Goal: Information Seeking & Learning: Understand process/instructions

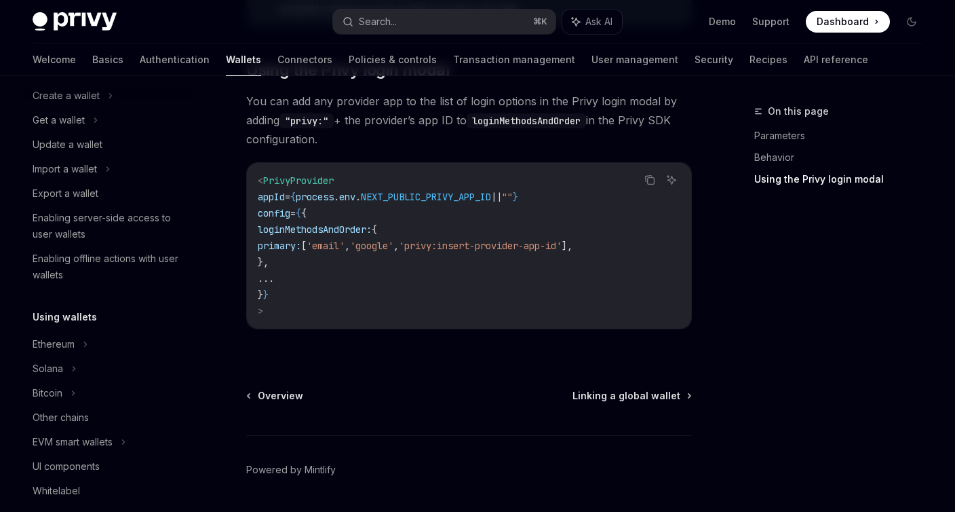
scroll to position [92, 0]
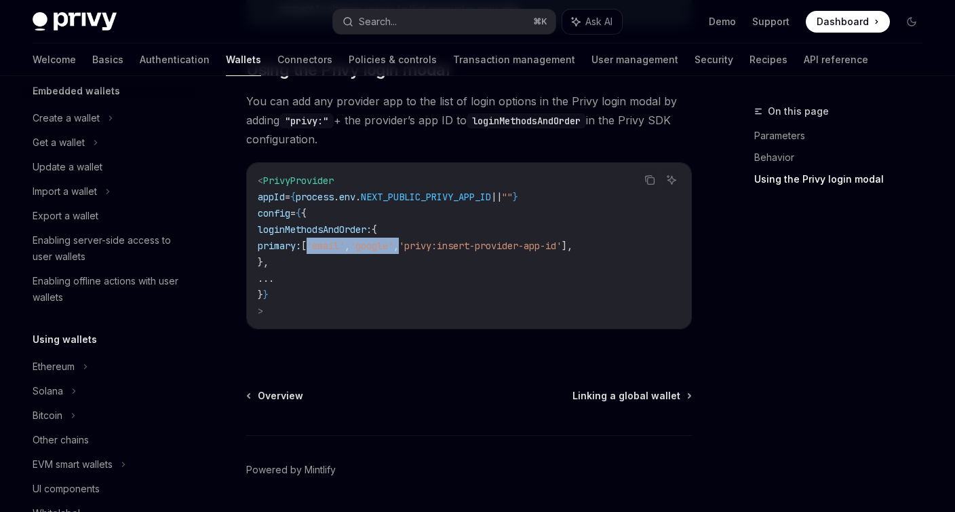
drag, startPoint x: 359, startPoint y: 249, endPoint x: 463, endPoint y: 249, distance: 104.5
click at [463, 249] on span "primary: [ 'email' , 'google' , 'privy:insert-provider-app-id' ]," at bounding box center [415, 245] width 315 height 12
copy span "'email' , 'google' ,"
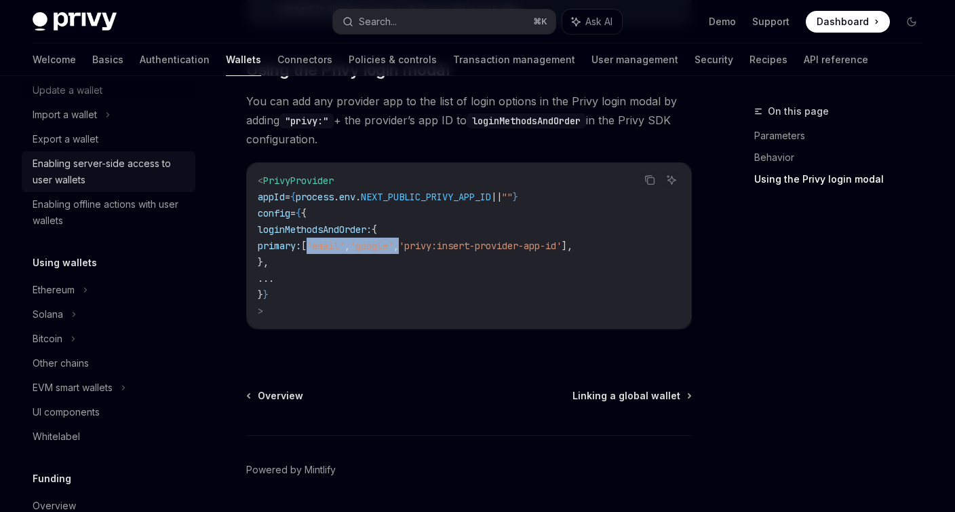
scroll to position [180, 0]
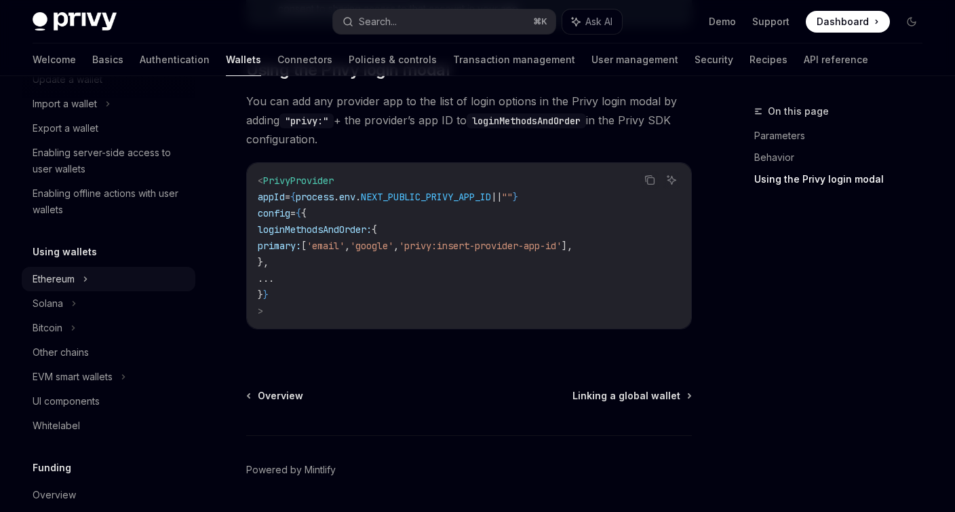
click at [73, 276] on div "Ethereum" at bounding box center [54, 279] width 42 height 16
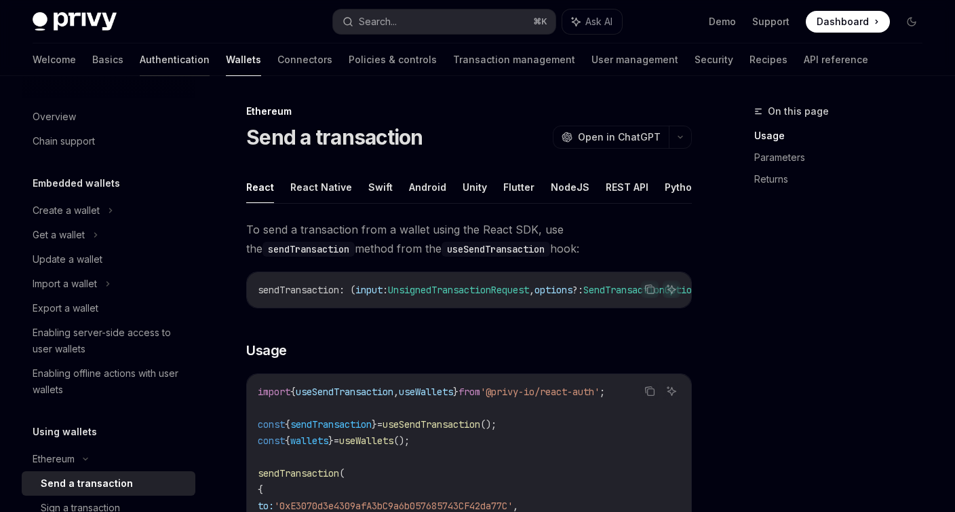
click at [140, 56] on link "Authentication" at bounding box center [175, 59] width 70 height 33
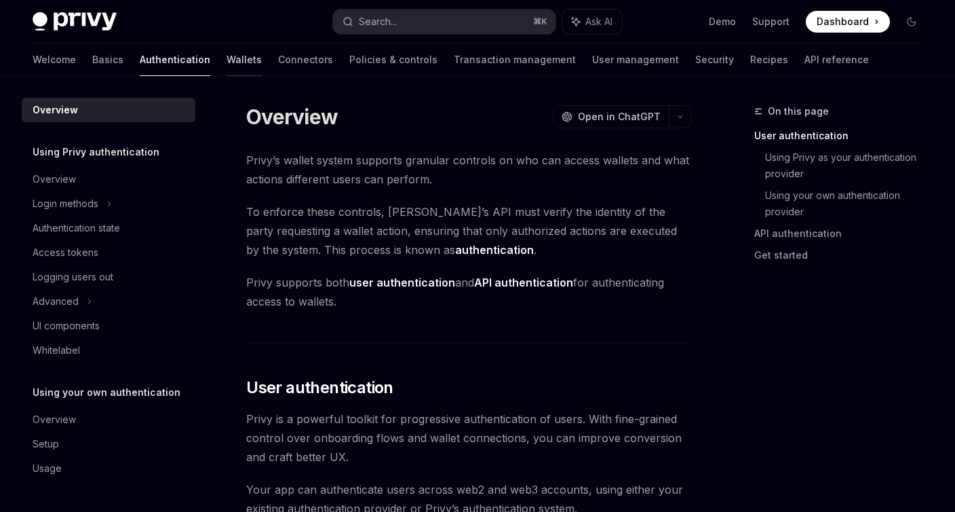
click at [227, 70] on link "Wallets" at bounding box center [244, 59] width 35 height 33
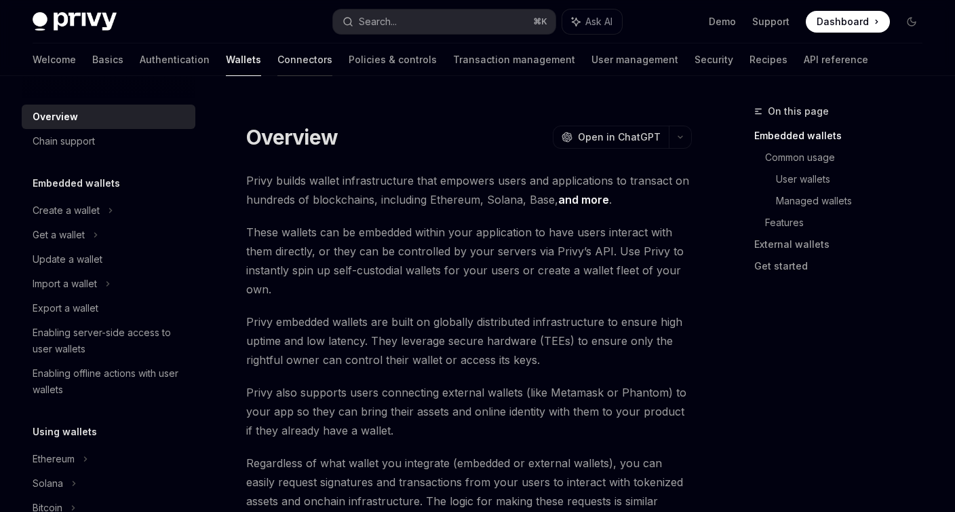
click at [277, 57] on link "Connectors" at bounding box center [304, 59] width 55 height 33
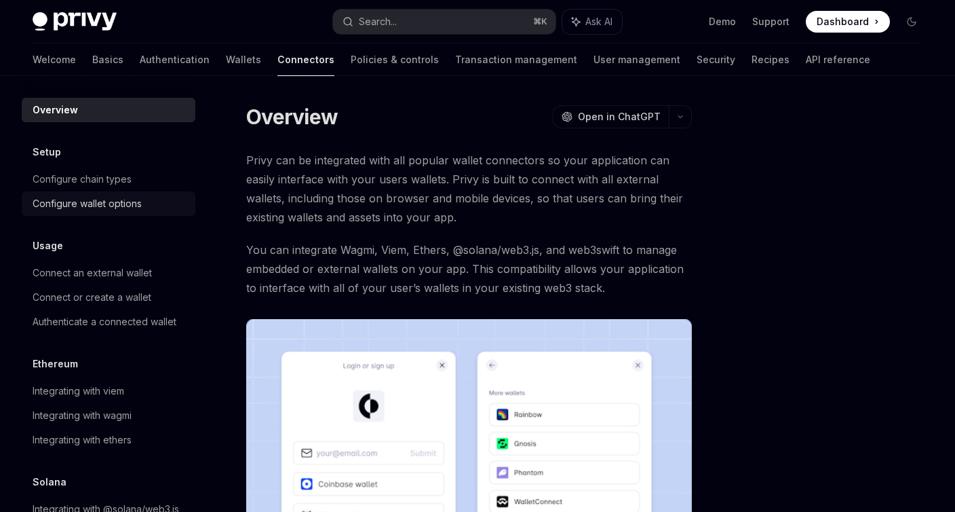
click at [86, 212] on link "Configure wallet options" at bounding box center [109, 203] width 174 height 24
type textarea "*"
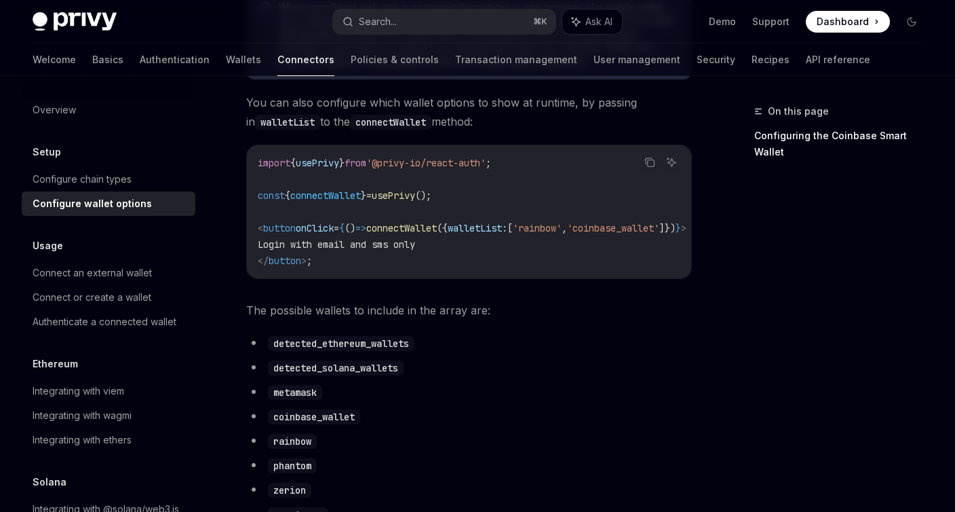
scroll to position [560, 0]
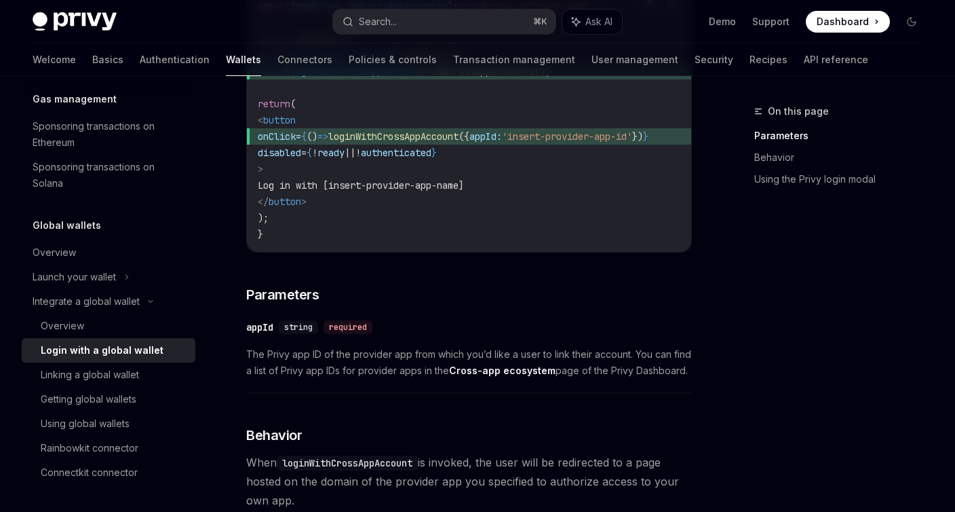
scroll to position [307, 0]
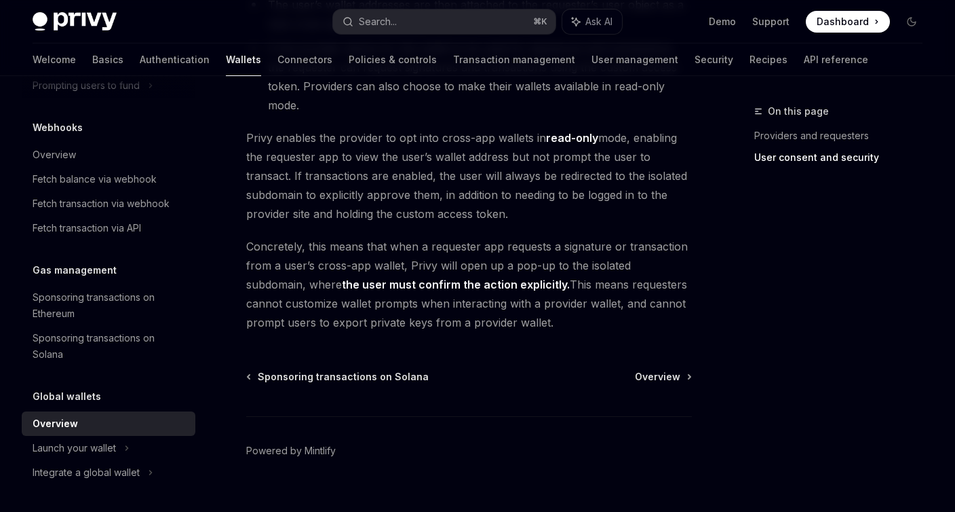
scroll to position [1252, 0]
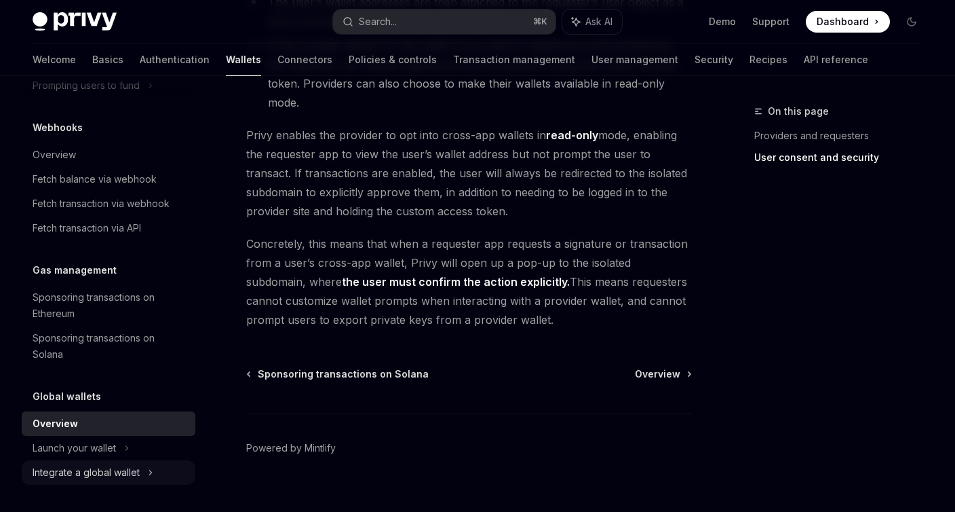
click at [83, 478] on div "Integrate a global wallet" at bounding box center [86, 472] width 107 height 16
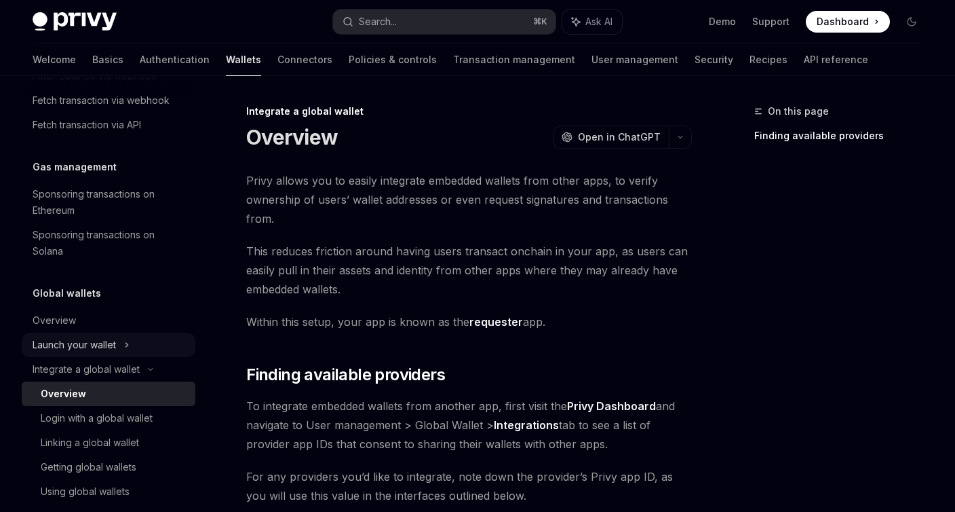
scroll to position [833, 0]
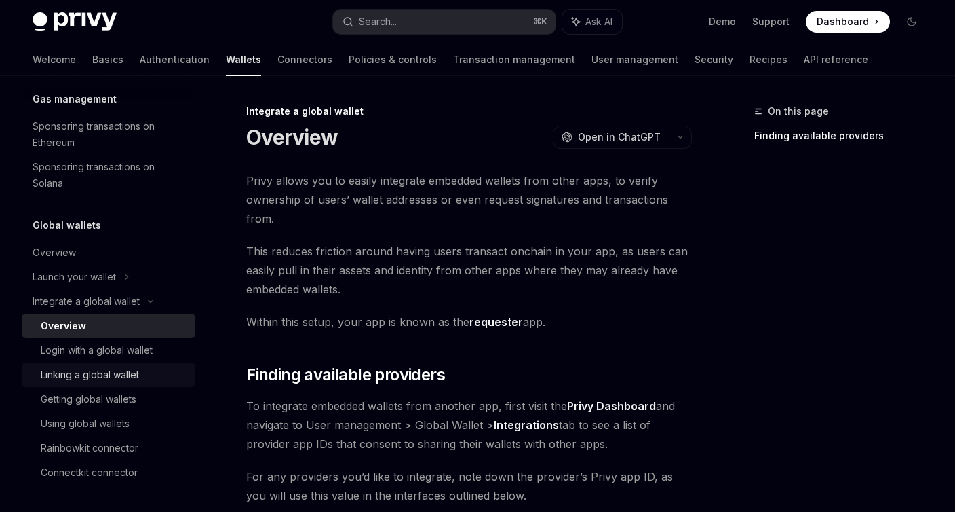
click at [126, 375] on div "Linking a global wallet" at bounding box center [90, 374] width 98 height 16
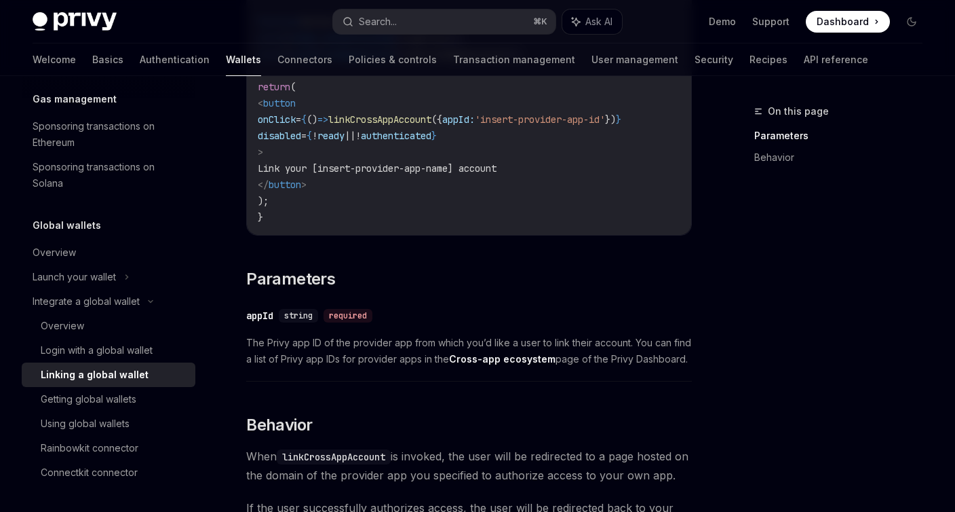
scroll to position [295, 0]
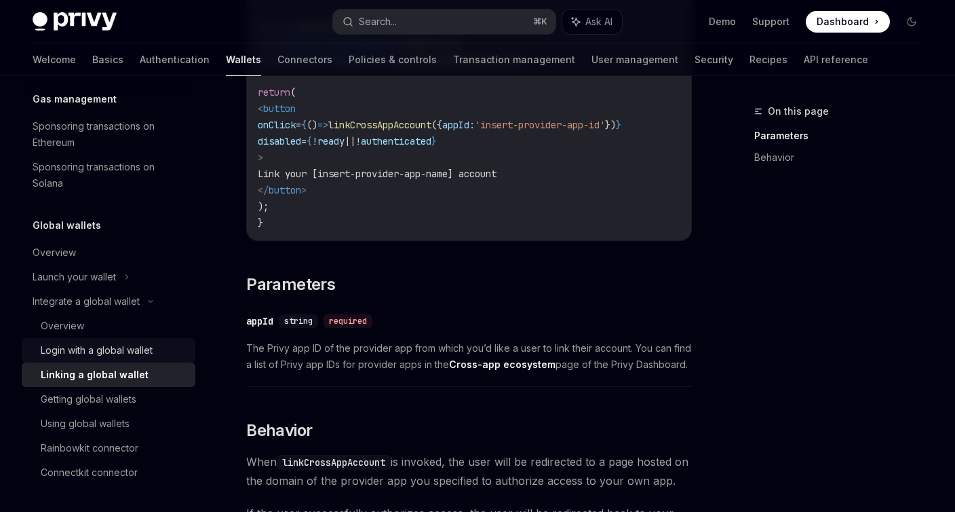
click at [79, 353] on div "Login with a global wallet" at bounding box center [97, 350] width 112 height 16
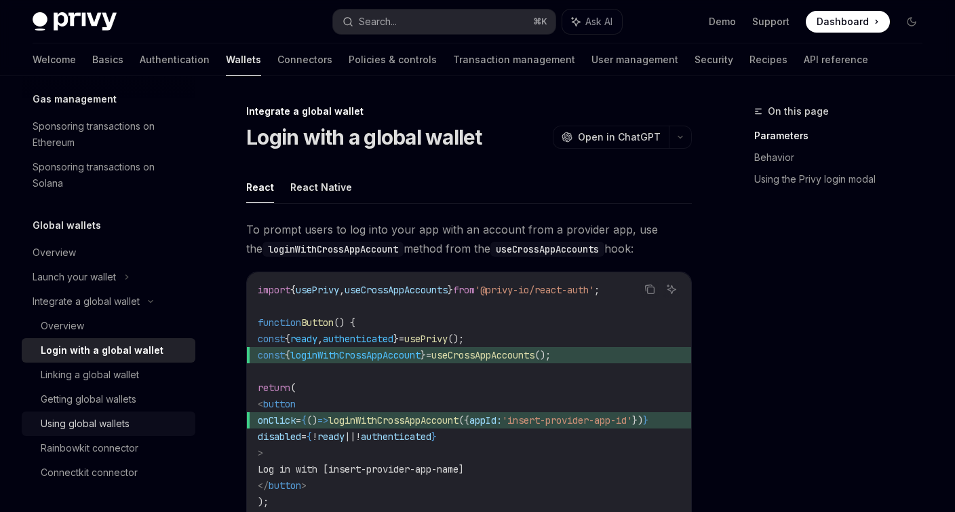
click at [89, 428] on div "Using global wallets" at bounding box center [85, 423] width 89 height 16
type textarea "*"
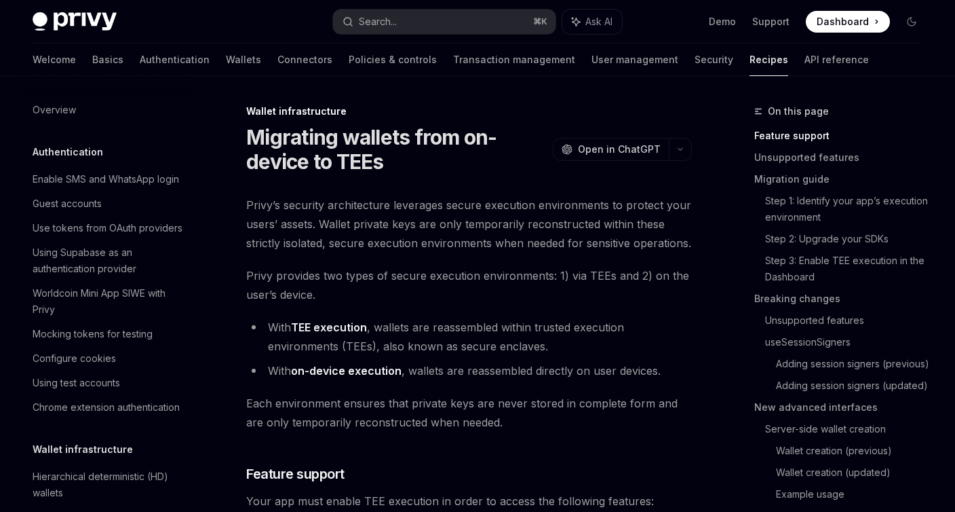
scroll to position [321, 0]
